Goal: Navigation & Orientation: Go to known website

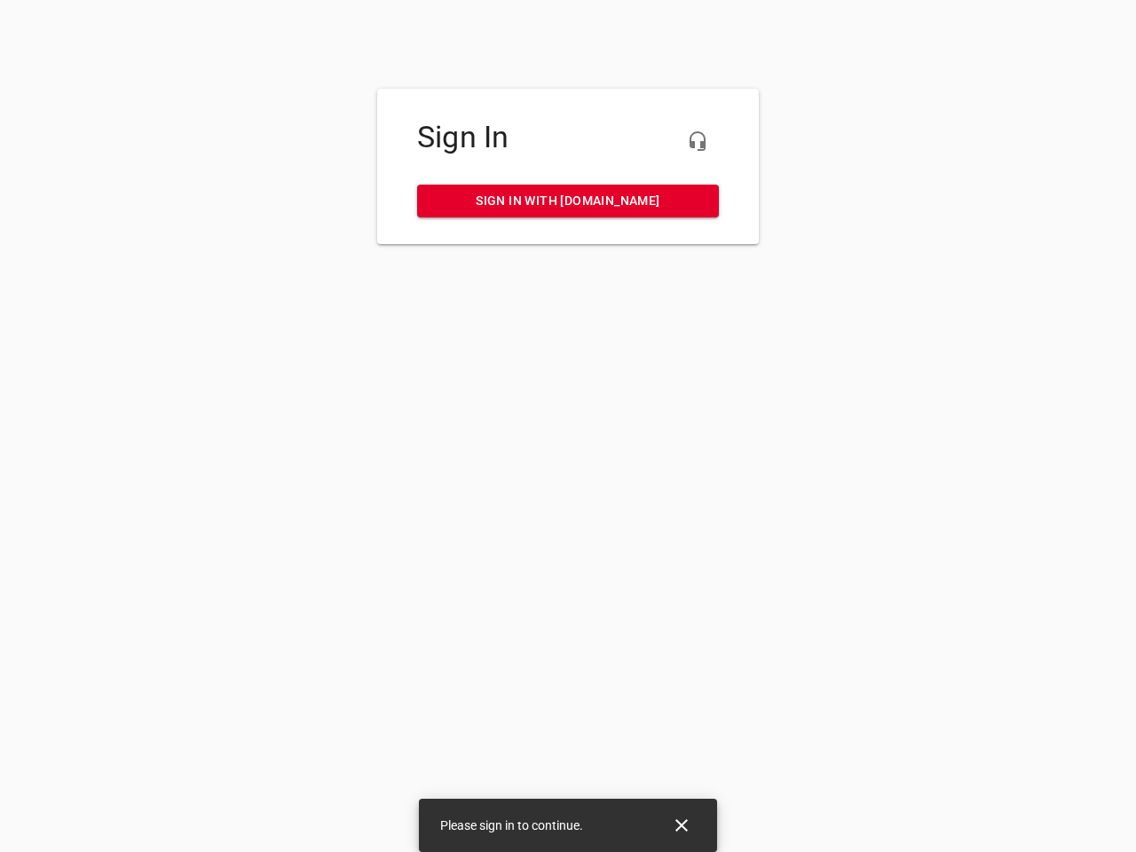
click at [697, 141] on icon "button" at bounding box center [697, 140] width 21 height 21
click at [681, 825] on icon "Close" at bounding box center [681, 825] width 12 height 12
